Goal: Transaction & Acquisition: Purchase product/service

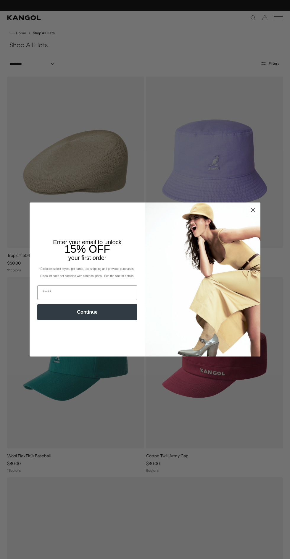
scroll to position [0, 122]
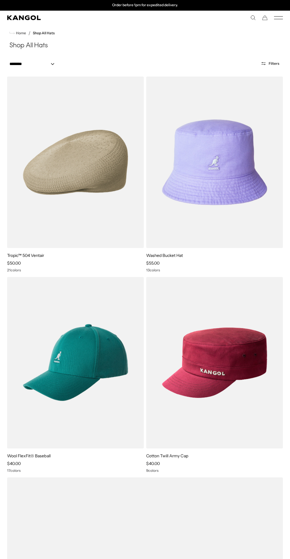
click at [145, 114] on div "Close dialog Enter your email to unlock 15% OFF your first order *Excludes sele…" at bounding box center [145, 279] width 290 height 559
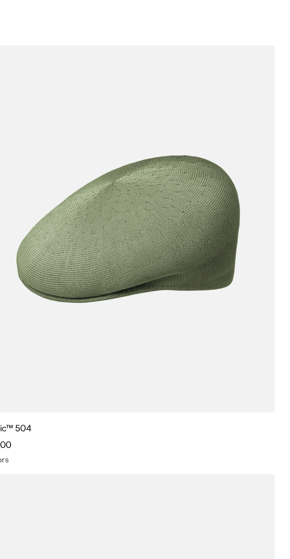
scroll to position [0, 0]
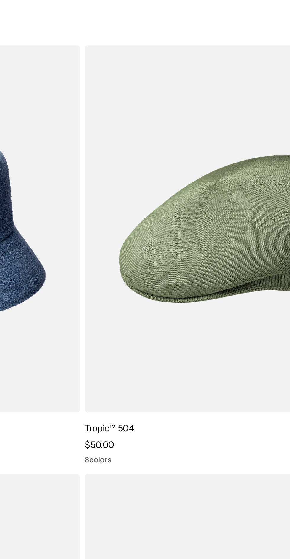
click at [0, 0] on img at bounding box center [0, 0] width 0 height 0
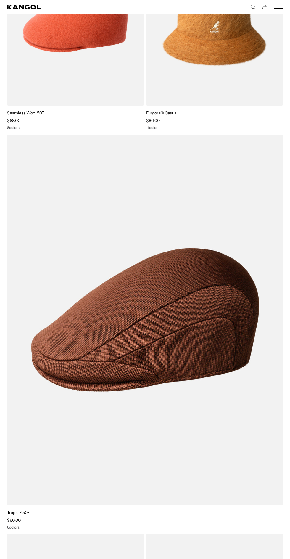
click at [0, 0] on img at bounding box center [0, 0] width 0 height 0
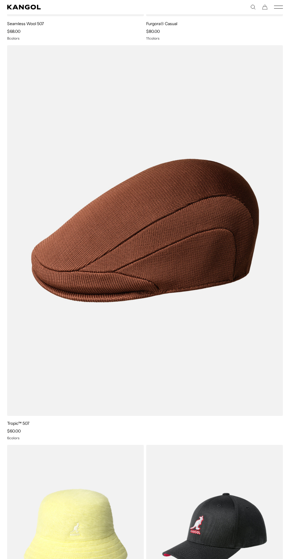
scroll to position [2039, 0]
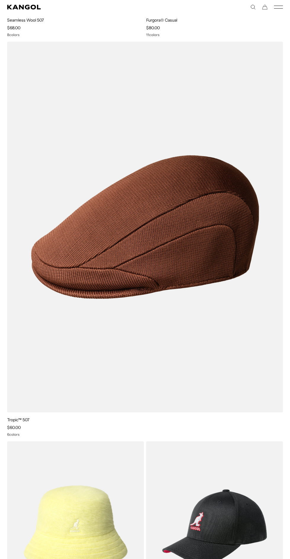
click at [0, 0] on img at bounding box center [0, 0] width 0 height 0
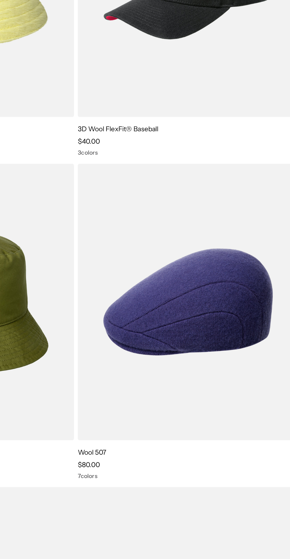
scroll to position [2494, 0]
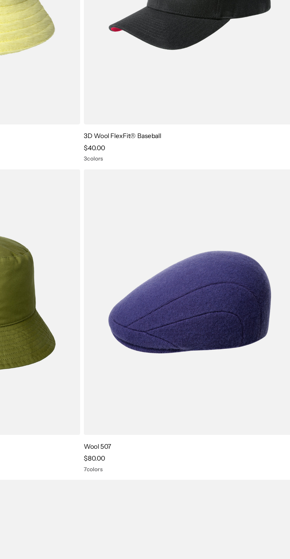
click at [0, 0] on img at bounding box center [0, 0] width 0 height 0
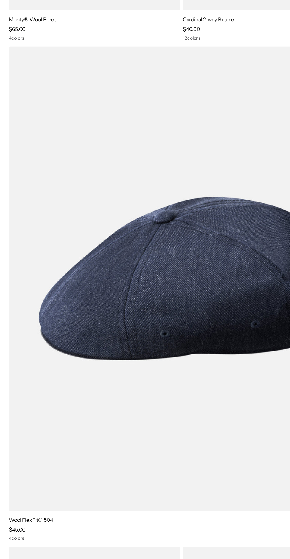
scroll to position [3571, 0]
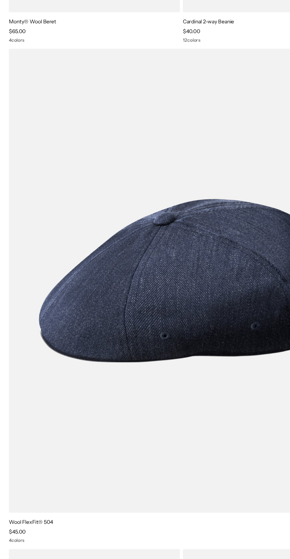
click at [0, 0] on img at bounding box center [0, 0] width 0 height 0
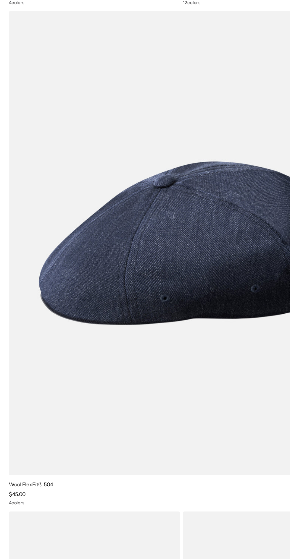
scroll to position [0, 0]
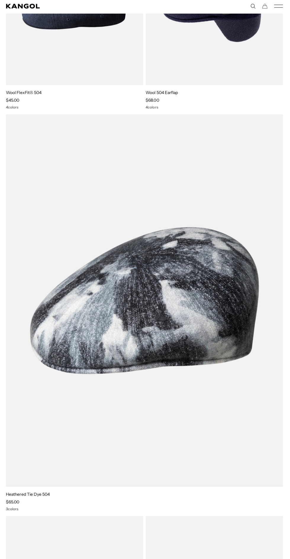
scroll to position [1153, 0]
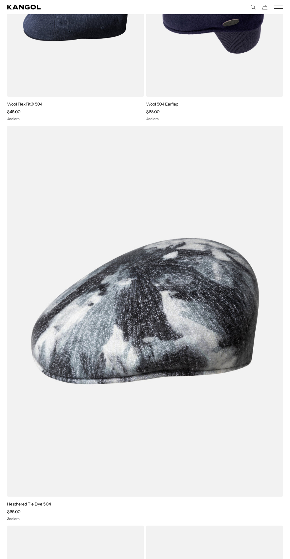
click at [0, 0] on img at bounding box center [0, 0] width 0 height 0
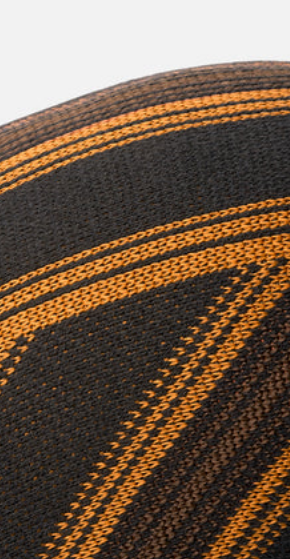
scroll to position [0, 122]
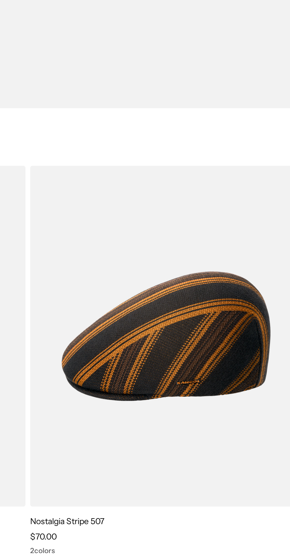
click at [0, 0] on img at bounding box center [0, 0] width 0 height 0
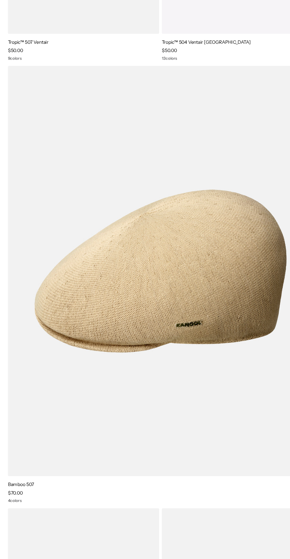
scroll to position [0, 0]
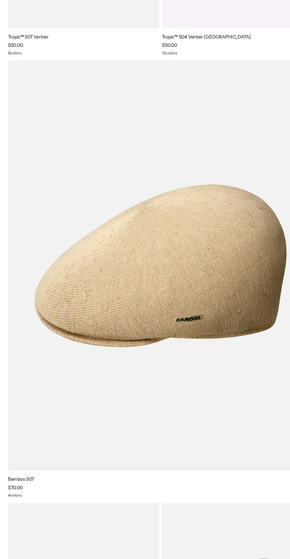
click at [0, 0] on img at bounding box center [0, 0] width 0 height 0
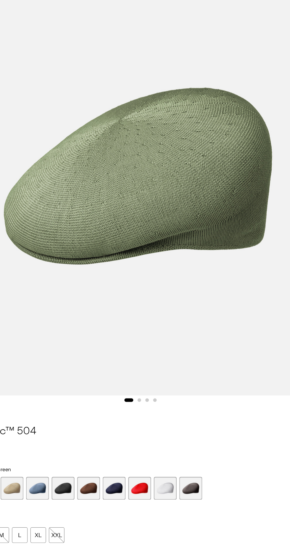
click at [127, 499] on span "6 of 9" at bounding box center [123, 495] width 19 height 19
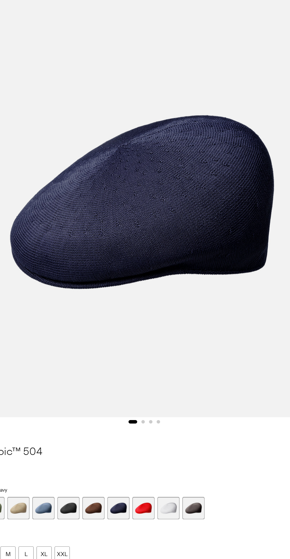
click at [86, 504] on span "4 of 9" at bounding box center [80, 495] width 19 height 19
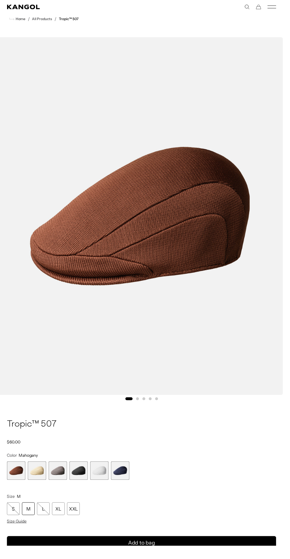
click at [196, 329] on img "1 of 5" at bounding box center [142, 221] width 293 height 367
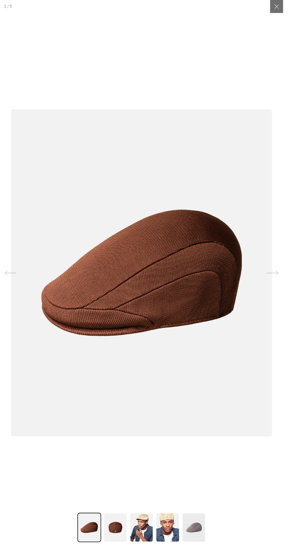
scroll to position [0, 122]
click at [163, 554] on img at bounding box center [171, 541] width 24 height 30
click at [128, 556] on img at bounding box center [118, 541] width 24 height 30
click at [290, 7] on div at bounding box center [145, 279] width 290 height 559
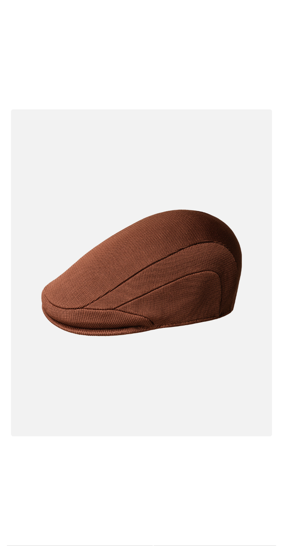
scroll to position [0, 122]
click at [164, 510] on div at bounding box center [145, 279] width 290 height 559
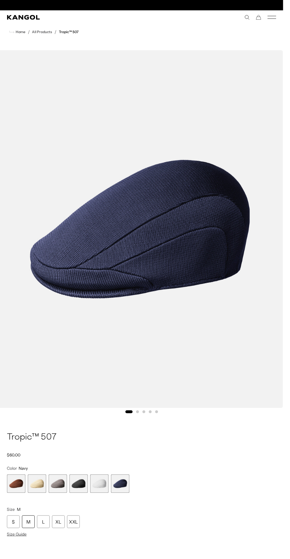
scroll to position [0, 122]
click at [85, 497] on span "4 of 6" at bounding box center [80, 495] width 19 height 19
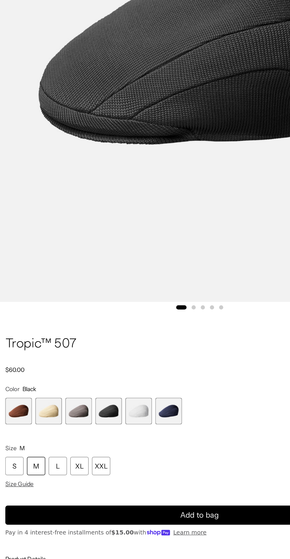
scroll to position [57, 0]
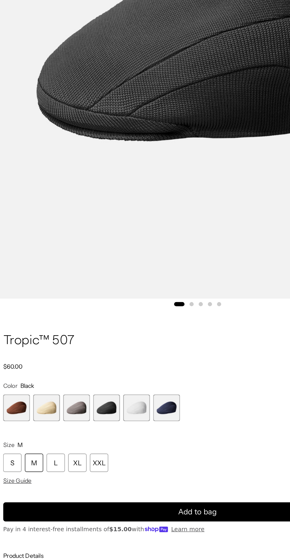
click at [104, 442] on span "5 of 6" at bounding box center [101, 439] width 19 height 19
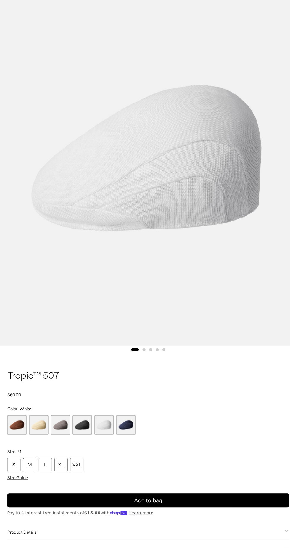
click at [46, 438] on span "2 of 6" at bounding box center [37, 439] width 19 height 19
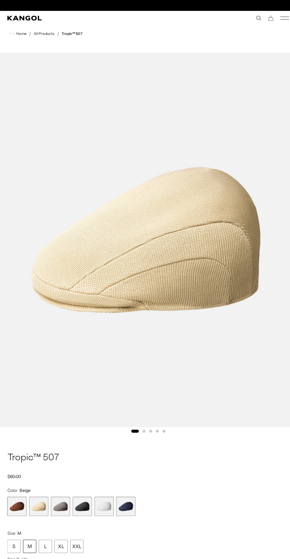
scroll to position [0, 122]
click at [18, 501] on span "1 of 6" at bounding box center [16, 495] width 19 height 19
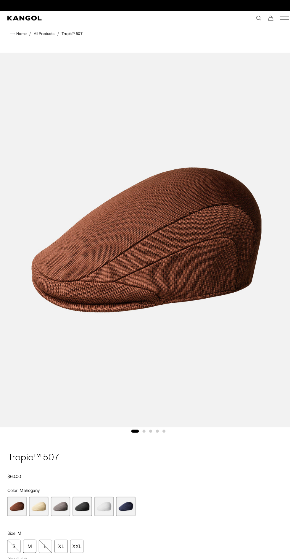
click at [82, 499] on span "4 of 6" at bounding box center [80, 495] width 19 height 19
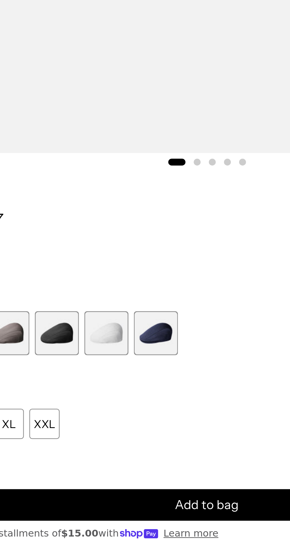
scroll to position [0, 122]
click at [75, 470] on div "XXL" at bounding box center [75, 466] width 13 height 13
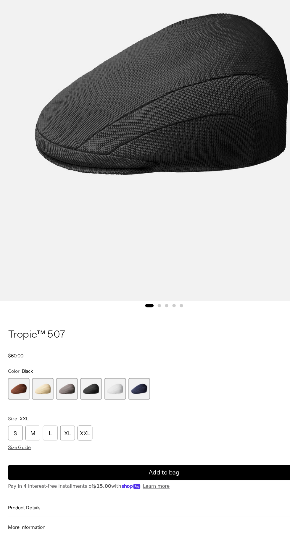
scroll to position [68, 0]
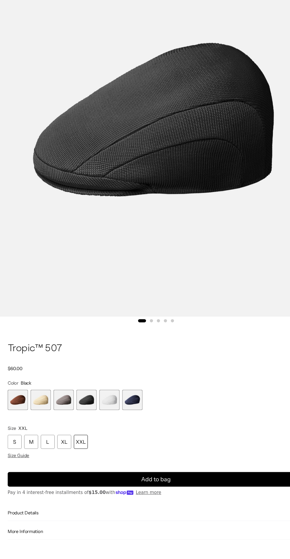
click at [80, 468] on div "XXL" at bounding box center [75, 467] width 13 height 13
click at [43, 473] on div "L" at bounding box center [44, 467] width 13 height 13
click at [76, 467] on div "XXL" at bounding box center [75, 467] width 13 height 13
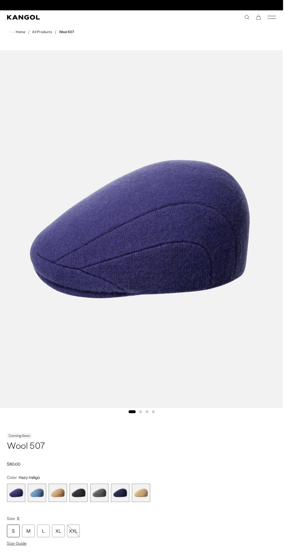
scroll to position [0, 122]
click at [86, 502] on span "4 of 7" at bounding box center [80, 505] width 19 height 19
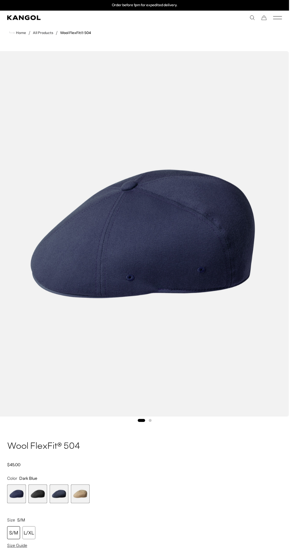
scroll to position [1, 0]
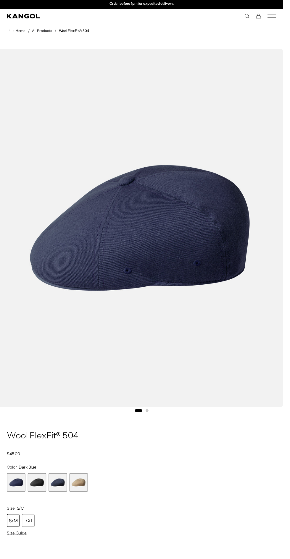
click at [61, 498] on span "3 of 4" at bounding box center [59, 494] width 19 height 19
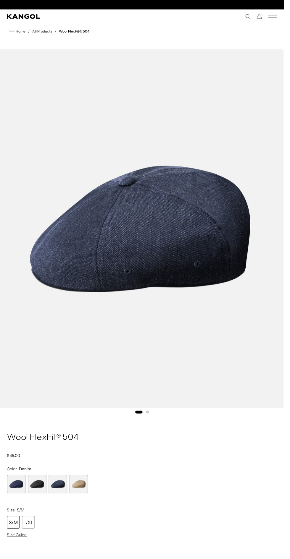
scroll to position [0, 122]
click at [43, 497] on span "2 of 4" at bounding box center [37, 495] width 19 height 19
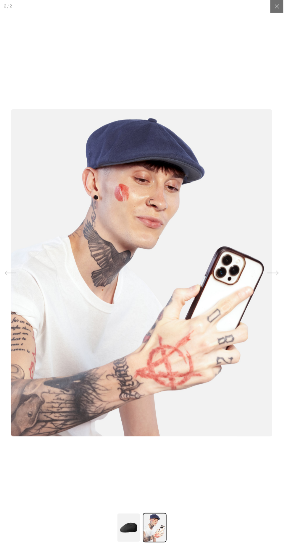
scroll to position [0, 122]
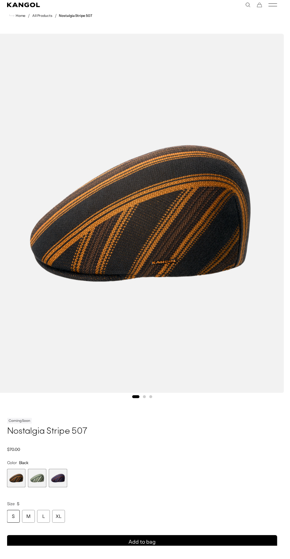
scroll to position [15, 0]
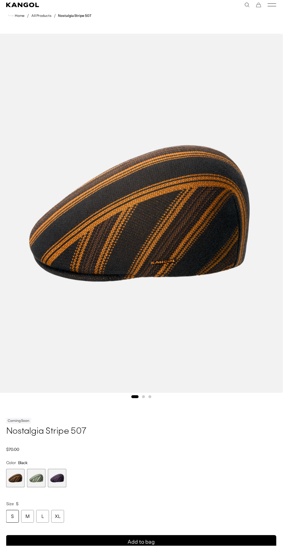
click at [183, 347] on img "1 of 3" at bounding box center [142, 220] width 293 height 367
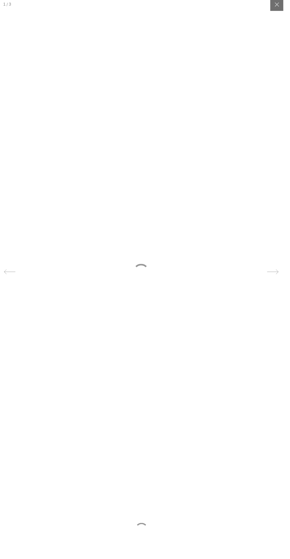
scroll to position [0, 122]
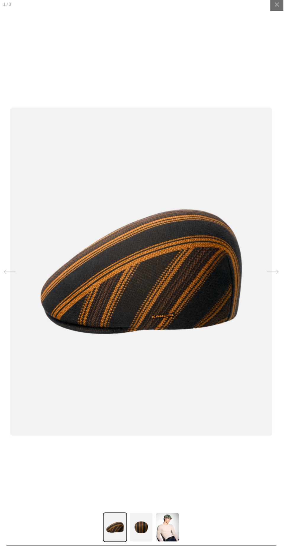
click at [156, 556] on img at bounding box center [145, 541] width 24 height 30
click at [162, 556] on div at bounding box center [145, 541] width 80 height 30
click at [143, 556] on img at bounding box center [145, 541] width 24 height 30
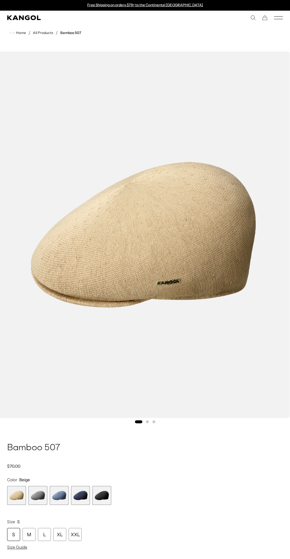
click at [87, 504] on span "4 of 5" at bounding box center [80, 495] width 19 height 19
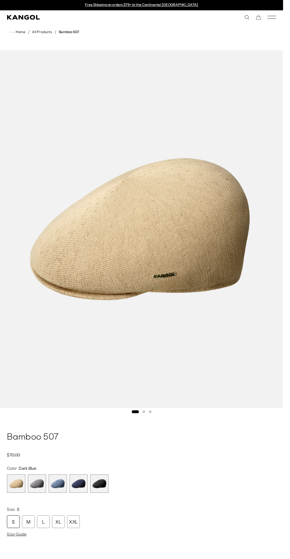
click at [84, 499] on span "4 of 5" at bounding box center [80, 495] width 19 height 19
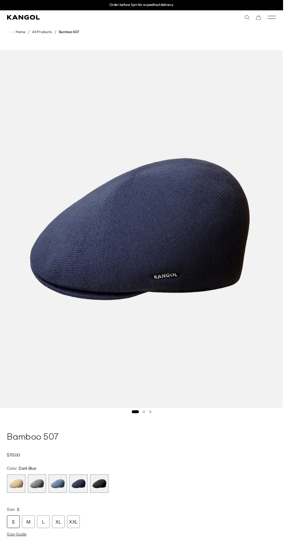
click at [108, 502] on span "5 of 5" at bounding box center [101, 495] width 19 height 19
